Goal: Find specific page/section: Find specific page/section

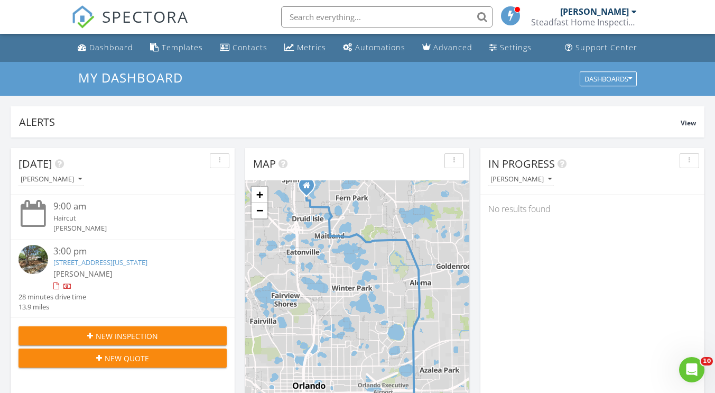
click at [375, 23] on input "text" at bounding box center [386, 16] width 211 height 21
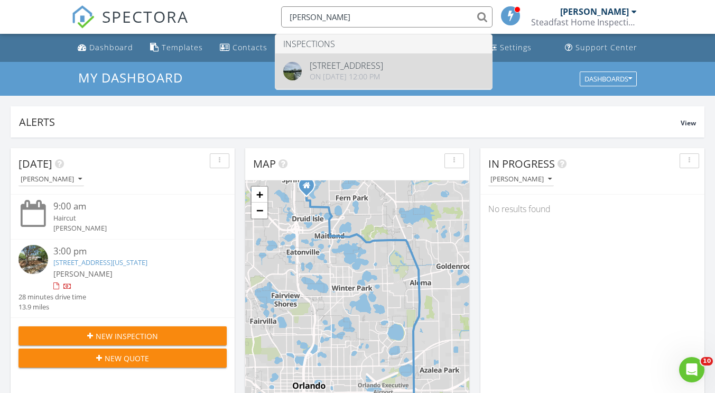
type input "esposito"
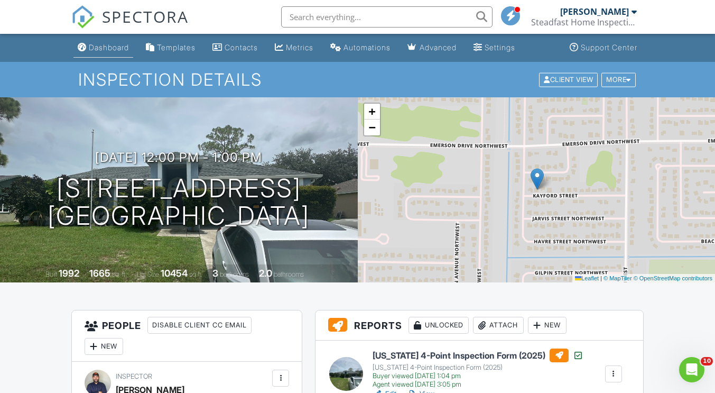
click at [116, 40] on link "Dashboard" at bounding box center [103, 48] width 60 height 20
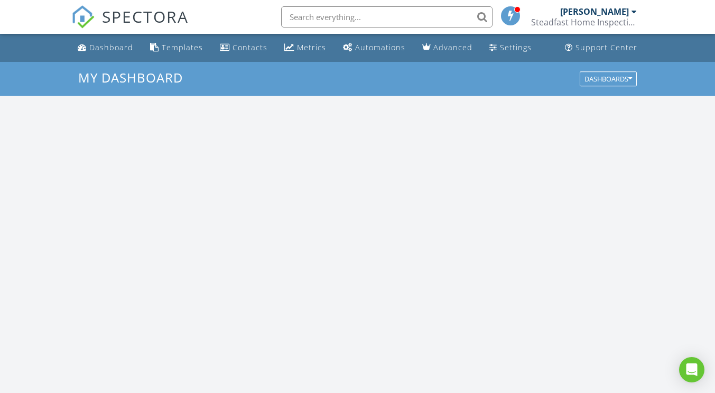
scroll to position [979, 732]
